Goal: Check status: Check status

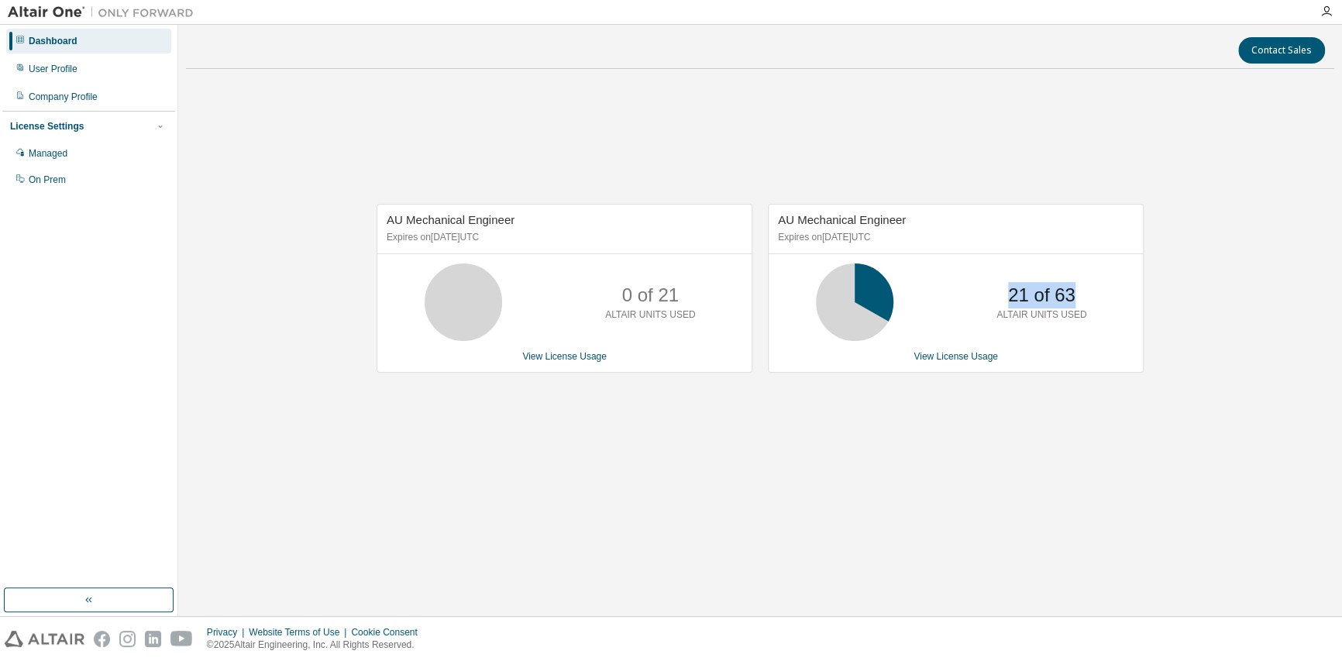
drag, startPoint x: 1005, startPoint y: 294, endPoint x: 1075, endPoint y: 292, distance: 70.5
click at [1075, 292] on div "21 of 63 ALTAIR UNITS USED" at bounding box center [1041, 301] width 124 height 77
drag, startPoint x: 779, startPoint y: 222, endPoint x: 902, endPoint y: 222, distance: 123.2
click at [902, 222] on div "AU Mechanical Engineer Expires on [DATE] UTC" at bounding box center [956, 230] width 374 height 50
drag, startPoint x: 902, startPoint y: 222, endPoint x: 945, endPoint y: 359, distance: 143.8
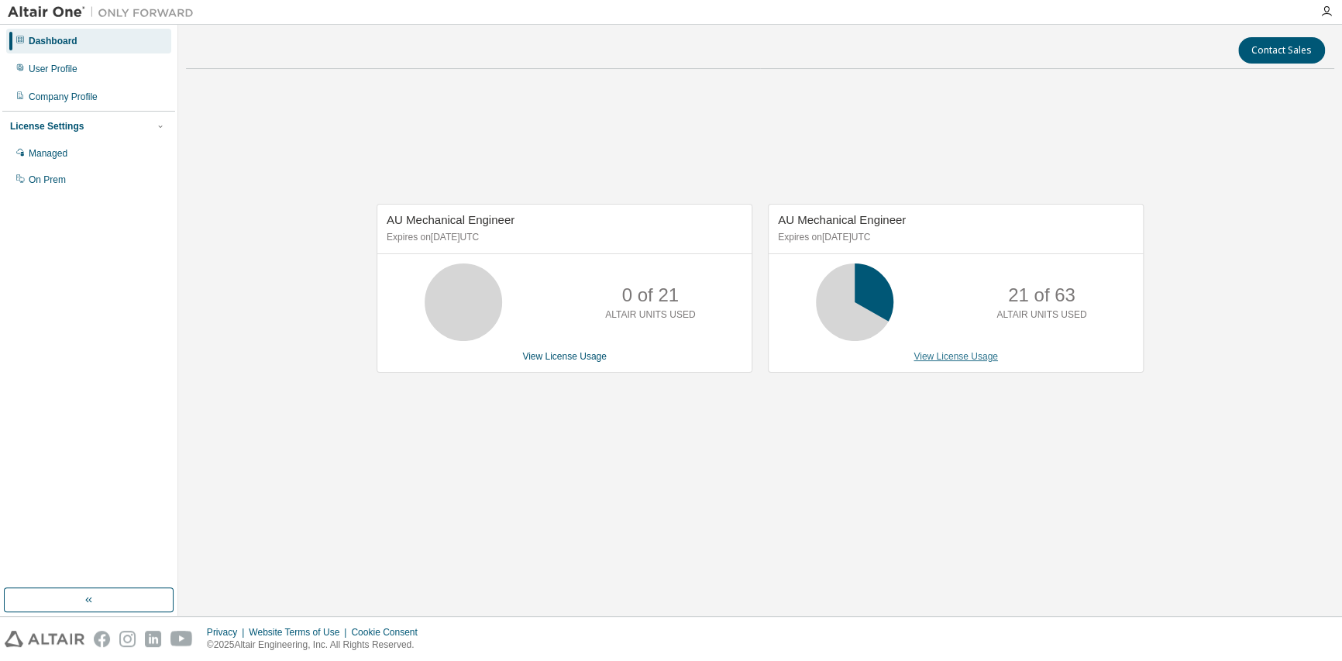
click at [945, 359] on link "View License Usage" at bounding box center [955, 356] width 84 height 11
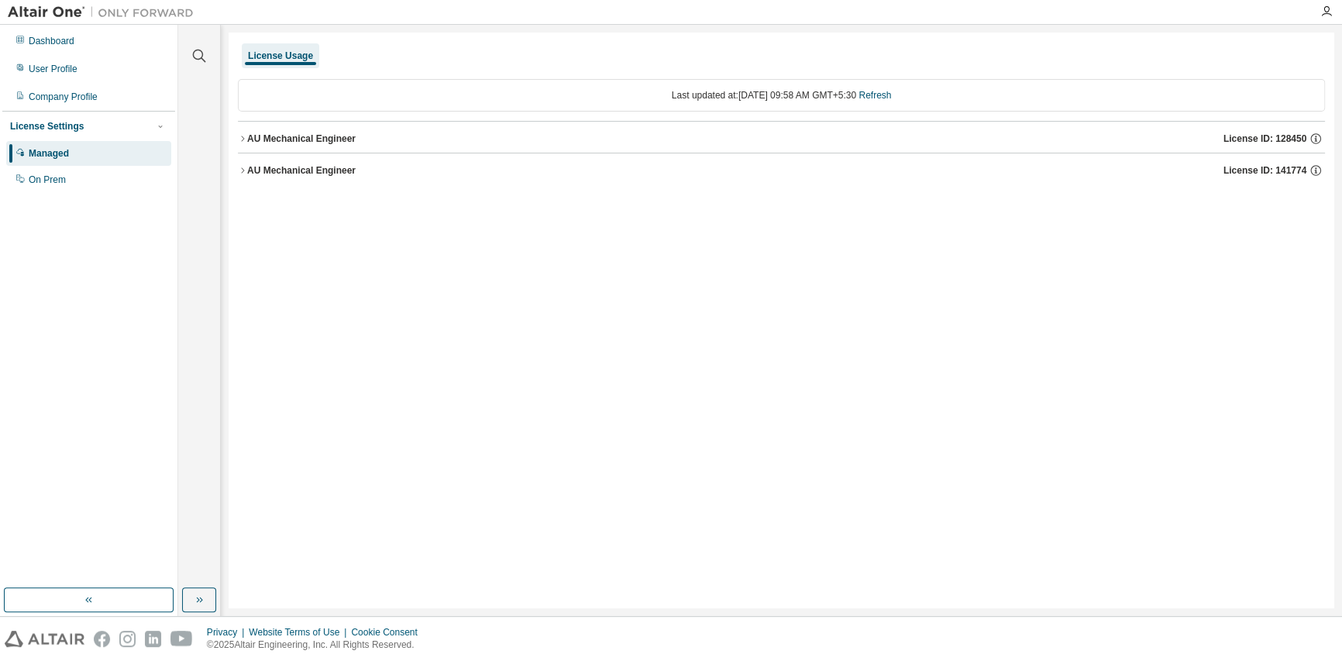
click at [314, 137] on div "AU Mechanical Engineer" at bounding box center [301, 138] width 108 height 12
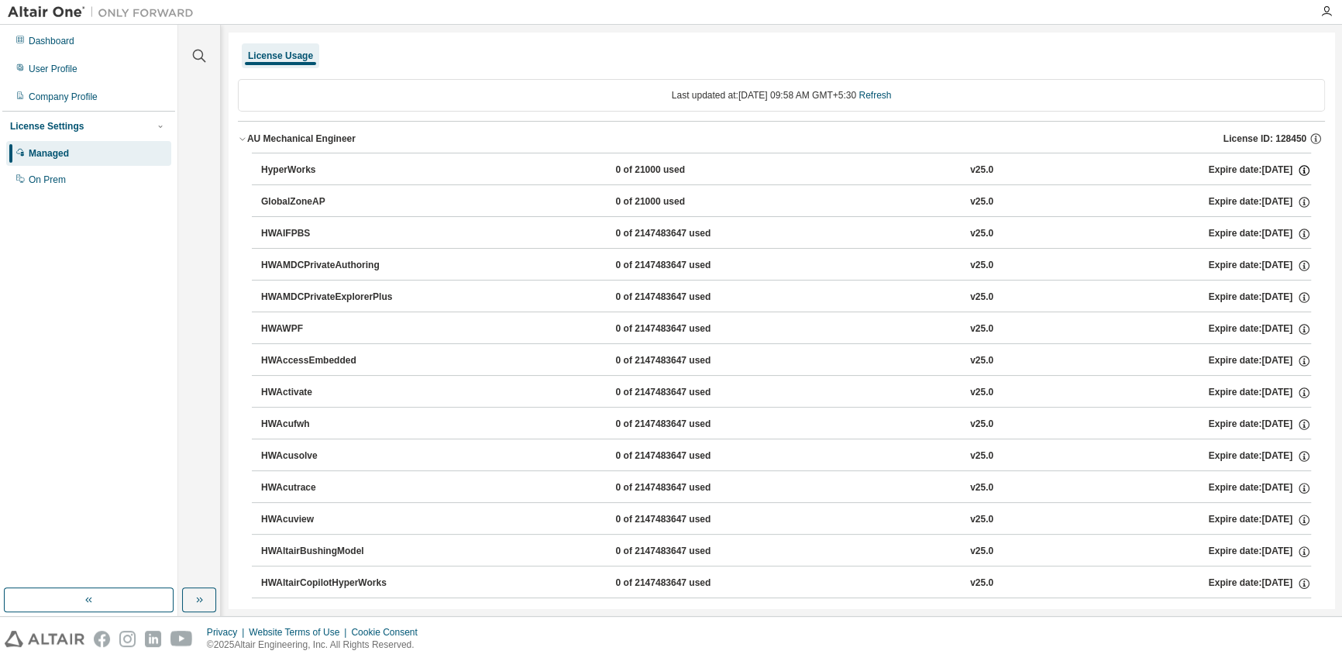
click at [1297, 170] on icon "button" at bounding box center [1304, 170] width 14 height 14
click at [34, 173] on div "On Prem" at bounding box center [88, 179] width 165 height 25
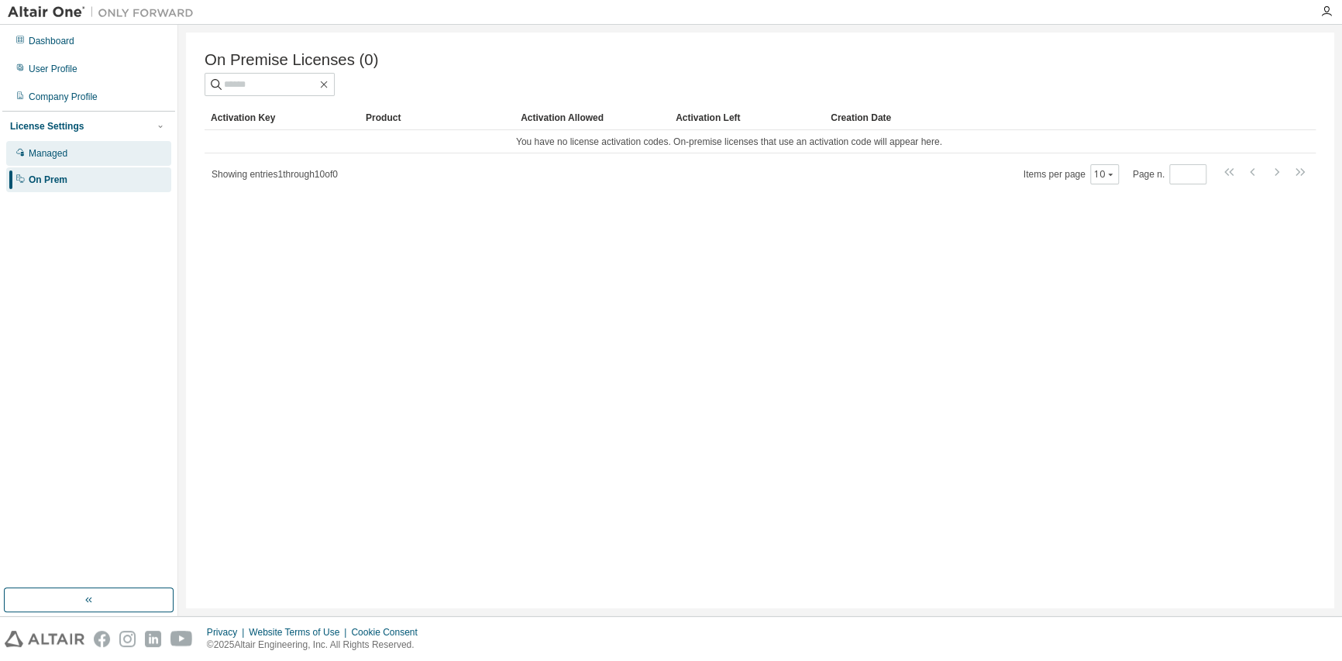
click at [29, 158] on div "Managed" at bounding box center [48, 153] width 39 height 12
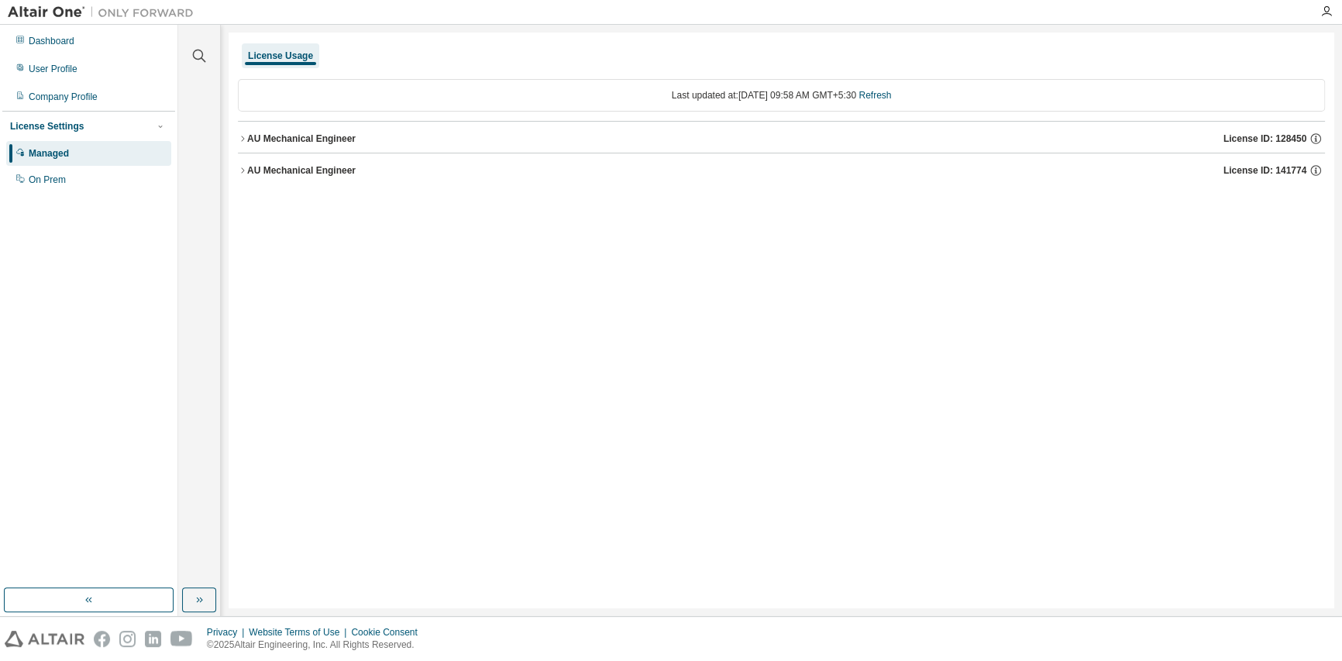
click at [264, 173] on div "AU Mechanical Engineer" at bounding box center [301, 170] width 108 height 12
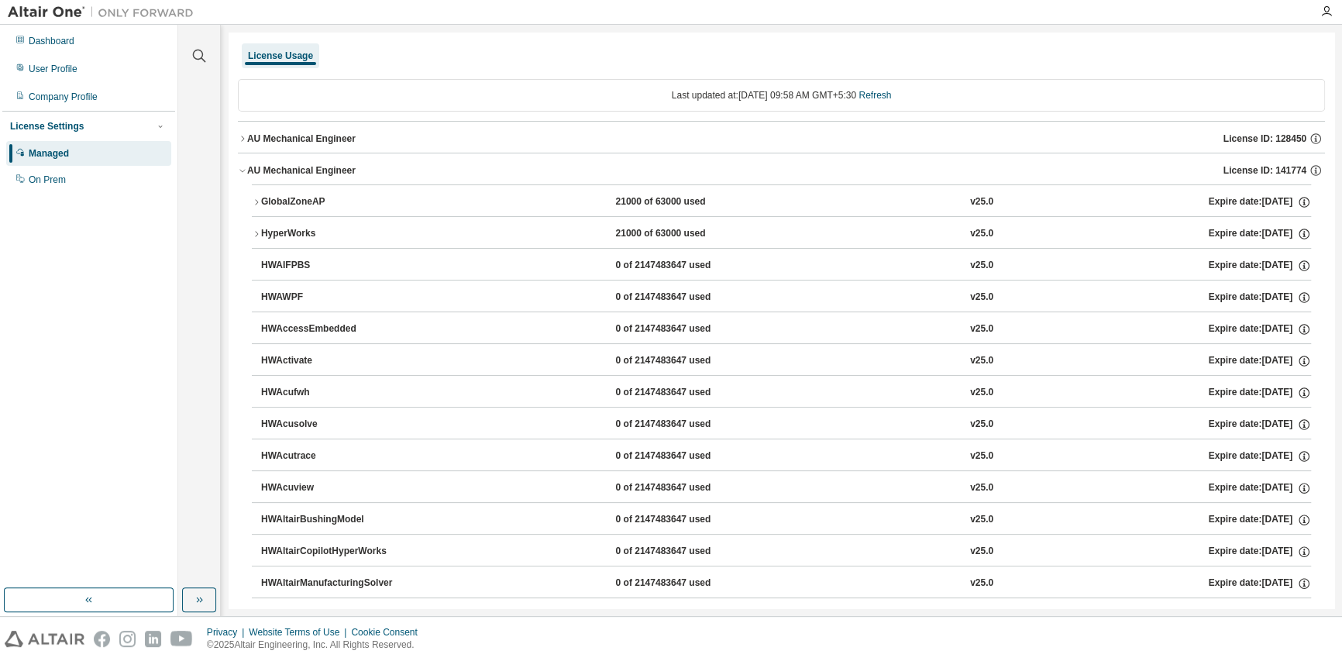
click at [244, 173] on icon "button" at bounding box center [242, 170] width 9 height 9
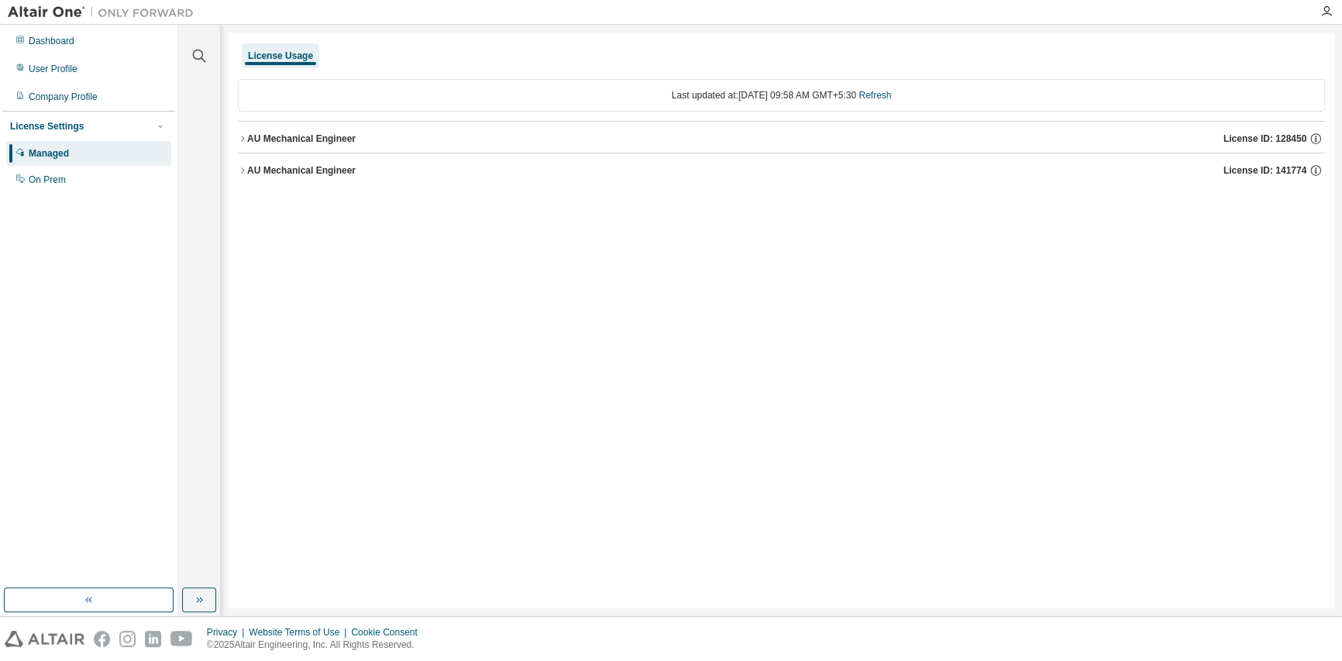
click at [267, 140] on div "AU Mechanical Engineer" at bounding box center [301, 138] width 108 height 12
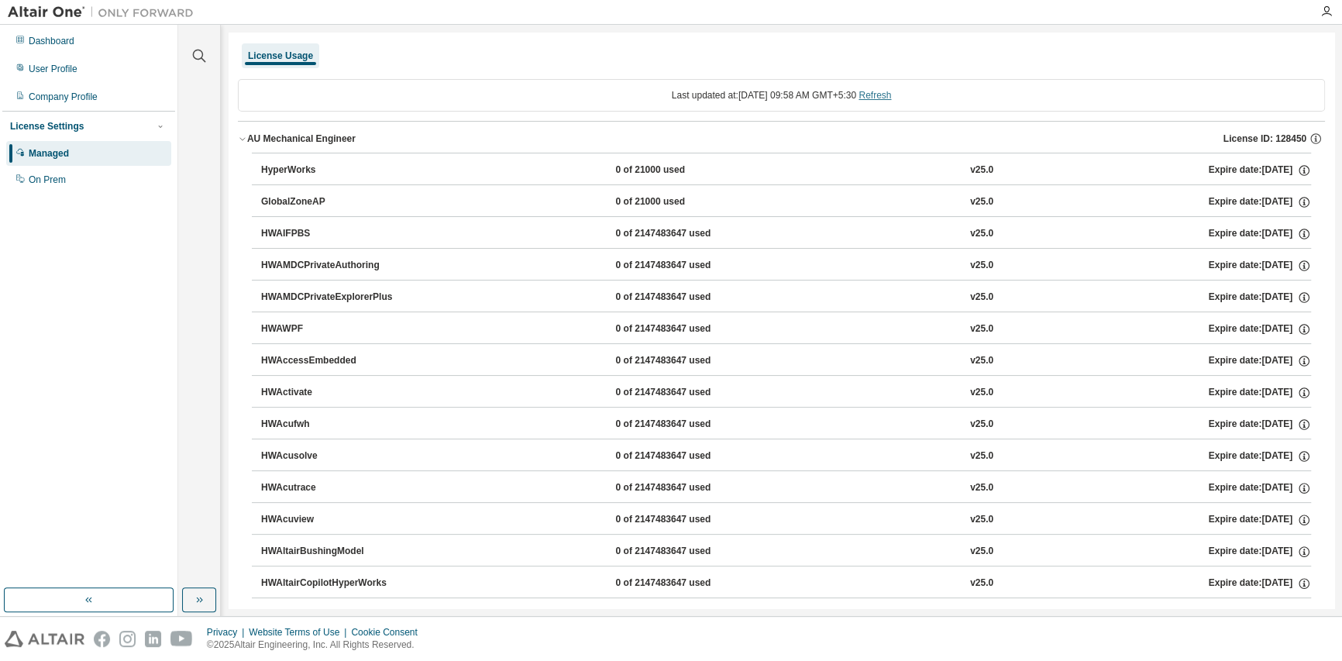
click at [890, 95] on link "Refresh" at bounding box center [874, 95] width 33 height 11
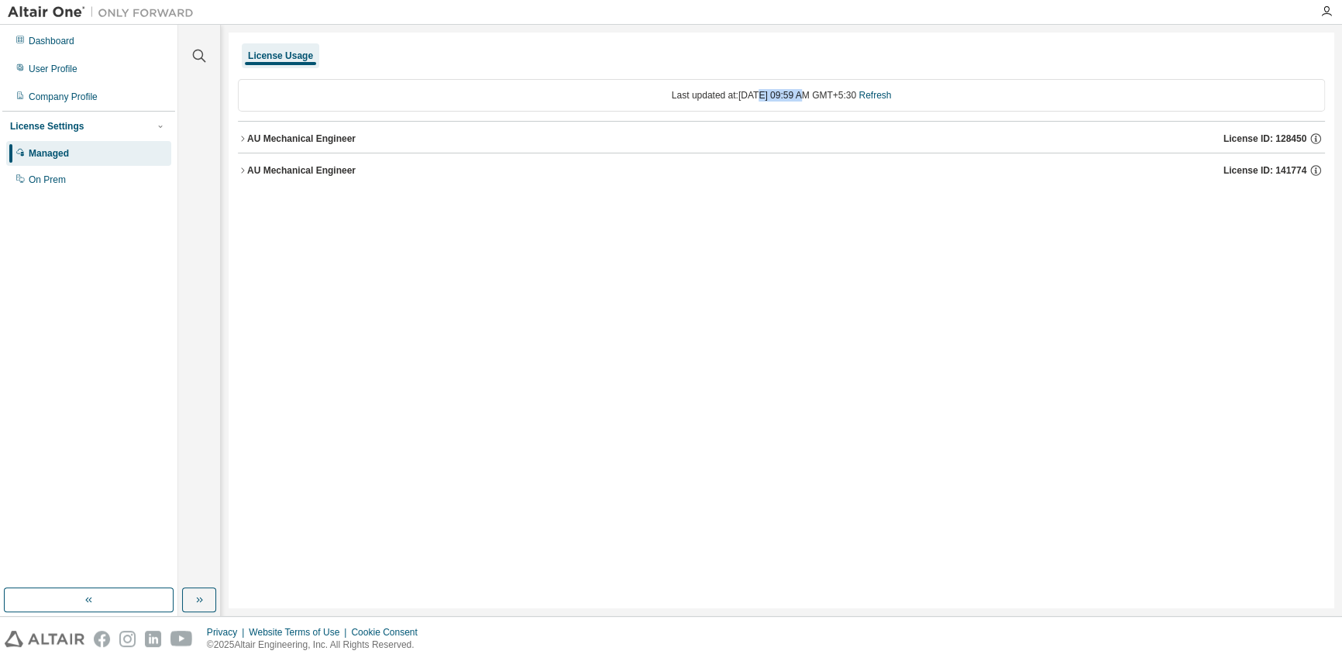
drag, startPoint x: 788, startPoint y: 95, endPoint x: 743, endPoint y: 102, distance: 45.6
click at [743, 102] on div "Last updated at: [DATE] 09:59 AM GMT+5:30 Refresh" at bounding box center [781, 95] width 1087 height 33
click at [235, 130] on div "License Usage Last updated at: [DATE] 09:59 AM GMT+5:30 Refresh AU Mechanical E…" at bounding box center [782, 321] width 1106 height 576
click at [241, 143] on button "AU Mechanical Engineer License ID: 128450" at bounding box center [781, 139] width 1087 height 34
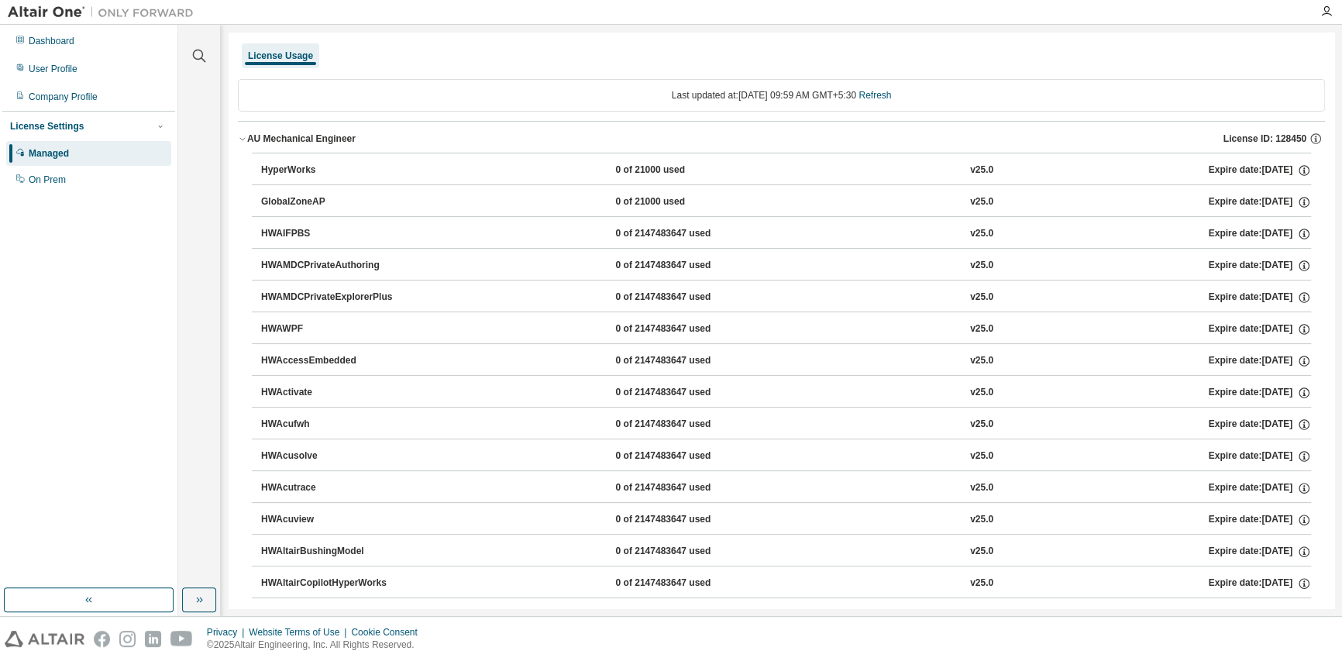
click at [243, 137] on icon "button" at bounding box center [242, 138] width 9 height 9
